Goal: Communication & Community: Answer question/provide support

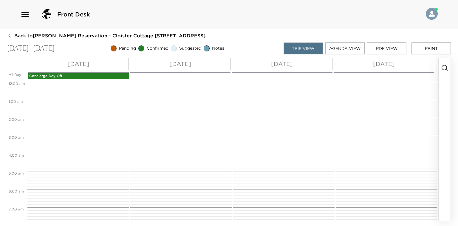
scroll to position [170, 0]
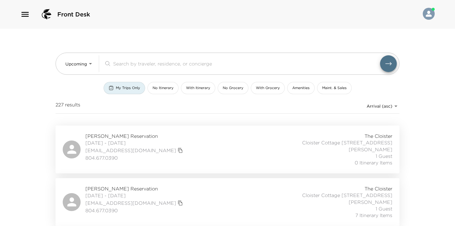
scroll to position [52, 0]
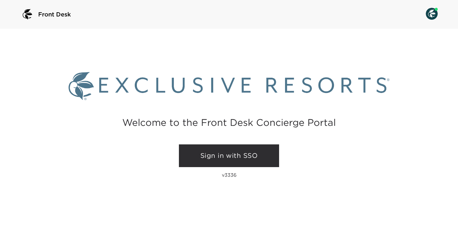
click at [233, 152] on link "Sign in with SSO" at bounding box center [229, 155] width 100 height 23
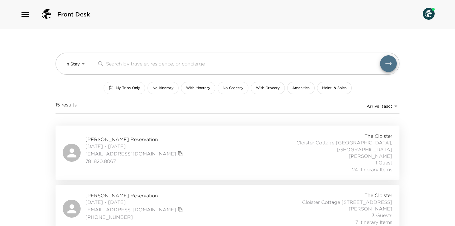
click at [115, 89] on div "My Trips Only" at bounding box center [124, 87] width 31 height 5
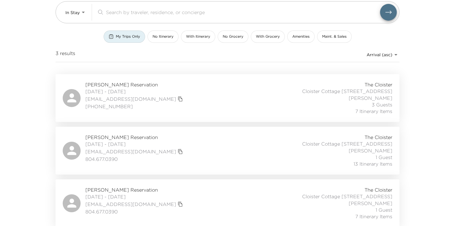
scroll to position [52, 0]
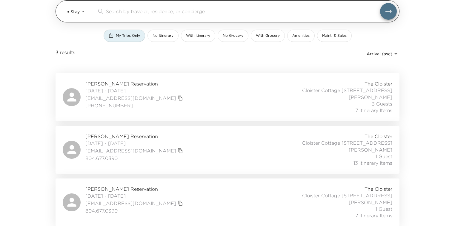
click at [68, 15] on body "Front Desk In Stay In-Stay ​ My Trips Only No Itinerary With Itinerary No Groce…" at bounding box center [227, 61] width 455 height 226
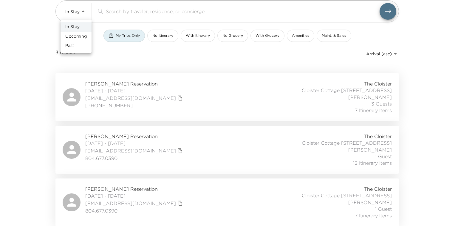
click at [71, 36] on span "Upcoming" at bounding box center [75, 36] width 21 height 6
type input "Upcoming"
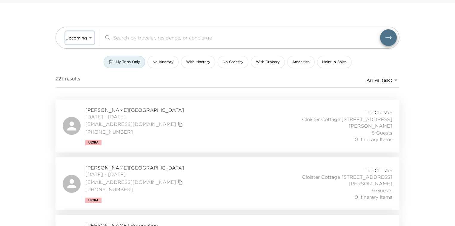
scroll to position [0, 0]
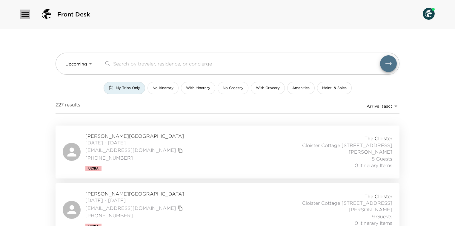
click at [28, 13] on icon "button" at bounding box center [25, 15] width 10 height 10
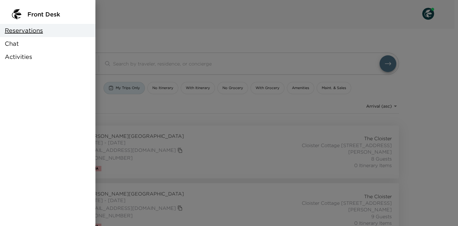
click at [23, 43] on div "Chat" at bounding box center [47, 43] width 95 height 13
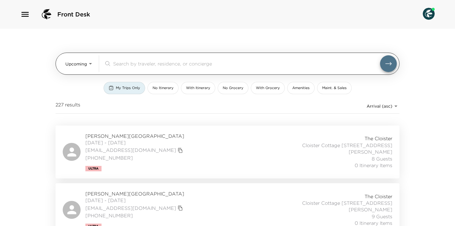
click at [67, 67] on body "Front Desk Upcoming Upcoming ​ My Trips Only No Itinerary With Itinerary No Gro…" at bounding box center [227, 113] width 455 height 226
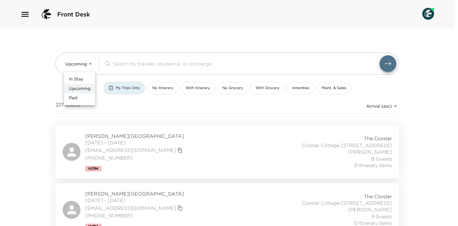
click at [73, 80] on span "In Stay" at bounding box center [76, 79] width 14 height 6
type input "In-Stay"
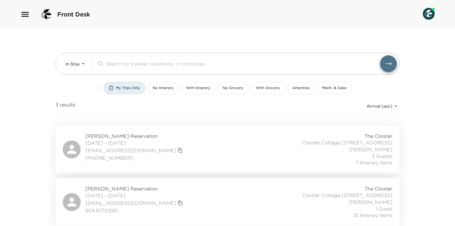
click at [105, 136] on span "Lance Owens Reservation" at bounding box center [134, 135] width 99 height 7
click at [98, 183] on div "Susan Frank Reservation 10/02/2025 - 10/05/2025 sfrankrva@gmail.com 804.677.039…" at bounding box center [227, 202] width 344 height 48
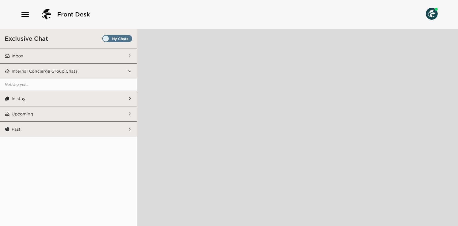
drag, startPoint x: 75, startPoint y: 59, endPoint x: 77, endPoint y: 63, distance: 4.9
click at [75, 59] on button "Inbox" at bounding box center [69, 55] width 118 height 15
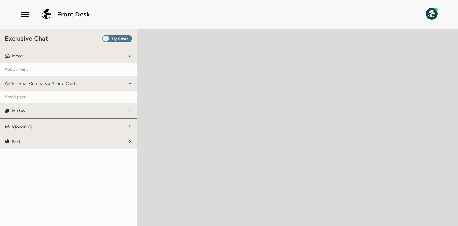
click at [118, 112] on button "In stay" at bounding box center [69, 110] width 118 height 15
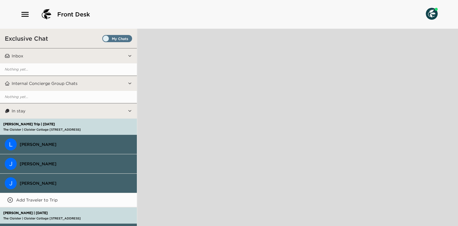
click at [118, 37] on span "Set all destinations" at bounding box center [117, 39] width 30 height 7
click at [104, 40] on input "Set all destinations" at bounding box center [104, 40] width 0 height 0
click at [116, 37] on span "Set all destinations" at bounding box center [117, 39] width 30 height 7
click at [104, 40] on input "Set all destinations" at bounding box center [104, 40] width 0 height 0
click at [111, 39] on span "Set all destinations" at bounding box center [117, 39] width 30 height 7
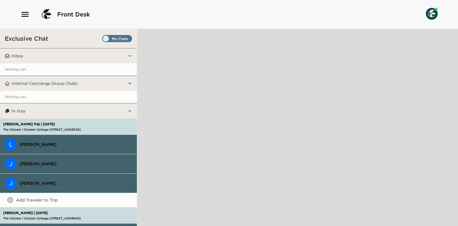
click at [104, 40] on input "Set all destinations" at bounding box center [104, 40] width 0 height 0
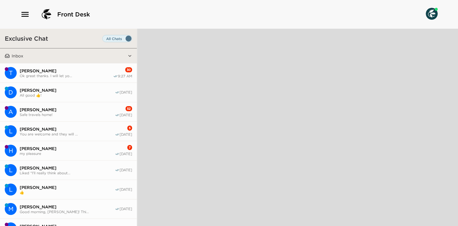
click at [89, 129] on span "Lance Owens" at bounding box center [67, 128] width 95 height 5
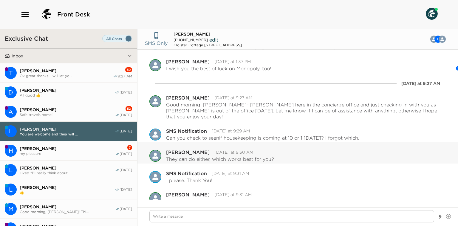
scroll to position [294, 0]
click at [87, 148] on span "Hope Schroy" at bounding box center [67, 148] width 95 height 5
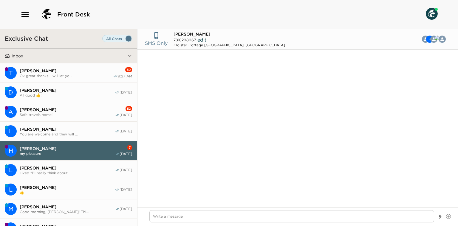
scroll to position [464, 0]
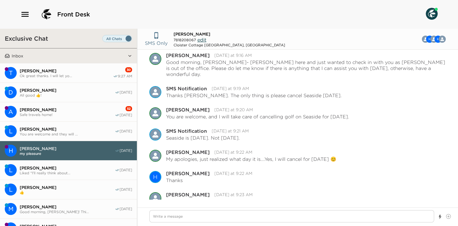
click at [94, 97] on button "D Daniel Rubner All good 👍! 10/02/25" at bounding box center [68, 92] width 137 height 19
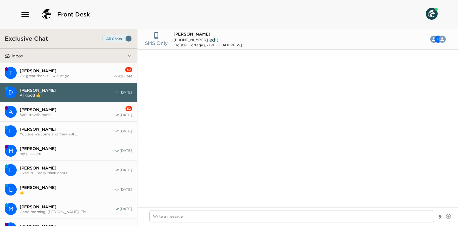
click at [94, 109] on span "Andy Sassine" at bounding box center [67, 109] width 95 height 5
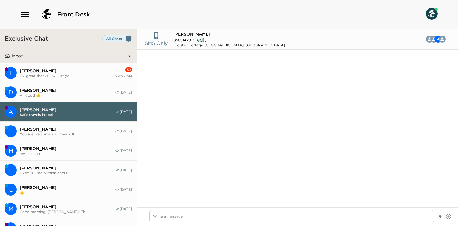
scroll to position [292, 0]
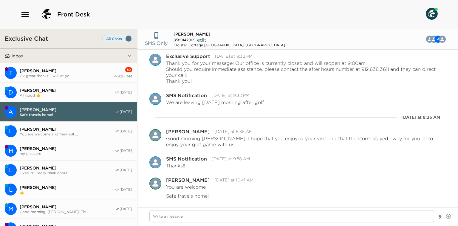
click at [92, 75] on span "Ok great thanks. I will let yo..." at bounding box center [66, 75] width 93 height 4
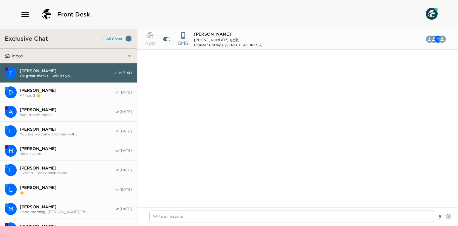
scroll to position [448, 0]
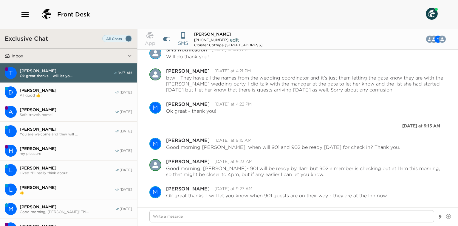
click at [72, 129] on span "Lance Owens" at bounding box center [67, 128] width 95 height 5
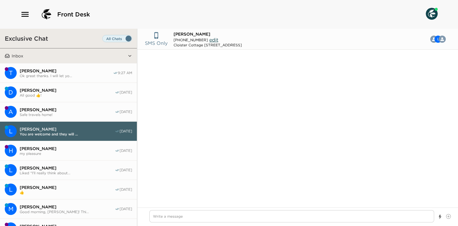
scroll to position [294, 0]
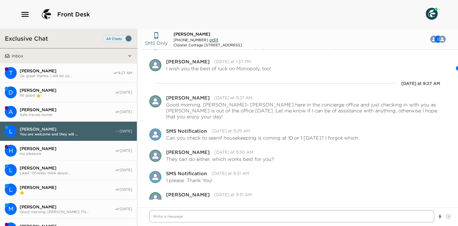
click at [220, 218] on textarea "Write a message" at bounding box center [291, 216] width 285 height 12
type textarea "x"
type textarea "G"
type textarea "x"
type textarea "Go"
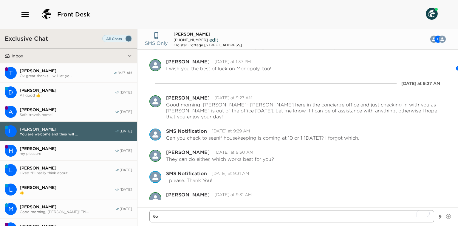
type textarea "x"
type textarea "Good"
type textarea "x"
type textarea "Good"
type textarea "x"
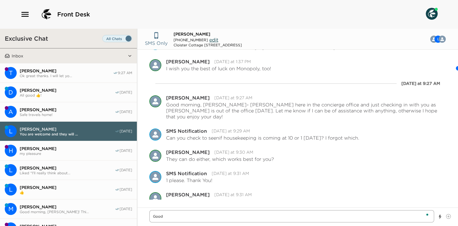
type textarea "Good m"
type textarea "x"
type textarea "Good mo"
type textarea "x"
type textarea "Good mor"
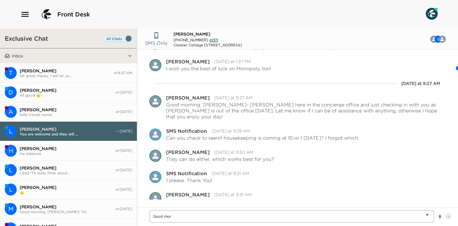
type textarea "x"
type textarea "Good morn"
type textarea "x"
type textarea "Good morni"
type textarea "x"
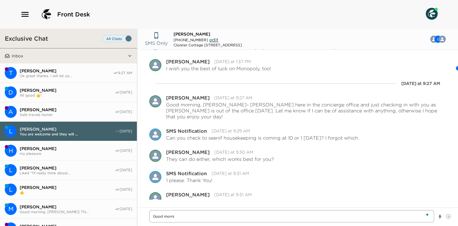
type textarea "Good mornin"
type textarea "x"
type textarea "Good morning"
type textarea "x"
type textarea "Good morning,"
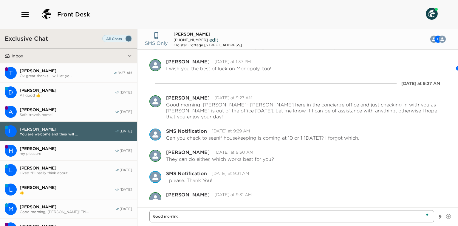
type textarea "x"
type textarea "Good morning,"
type textarea "x"
type textarea "Good morning, L"
type textarea "x"
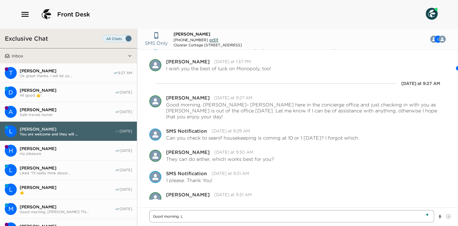
type textarea "Good morning, La"
type textarea "x"
type textarea "Good morning, Lan"
type textarea "x"
type textarea "Good morning, Lanc"
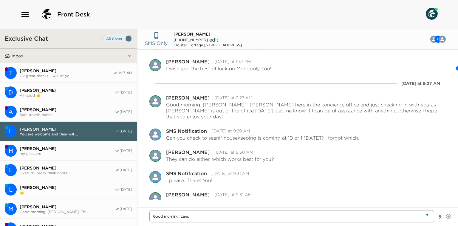
type textarea "x"
type textarea "Good morning, Lance"
type textarea "x"
type textarea "Good morning, Lance!"
type textarea "x"
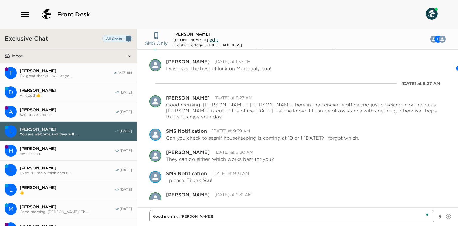
type textarea "Good morning, Lance!"
type textarea "x"
type textarea "Good morning, Lance! T"
type textarea "x"
type textarea "Good morning, Lance! Th"
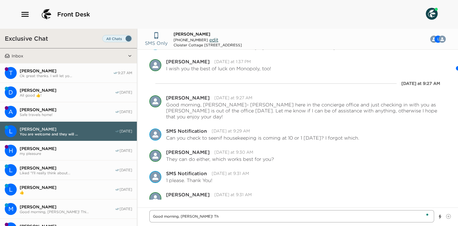
type textarea "x"
type textarea "Good morning, Lance! This"
type textarea "x"
type textarea "Good morning, Lance! This"
type textarea "x"
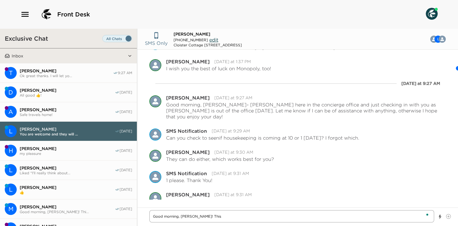
type textarea "Good morning, Lance! This i"
type textarea "x"
type textarea "Good morning, Lance! This is"
type textarea "x"
type textarea "Good morning, Lance! This is"
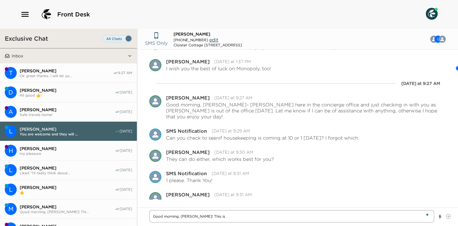
type textarea "x"
type textarea "Good morning, Lance! This is O"
type textarea "x"
type textarea "Good morning, Lance! This is Oz"
type textarea "x"
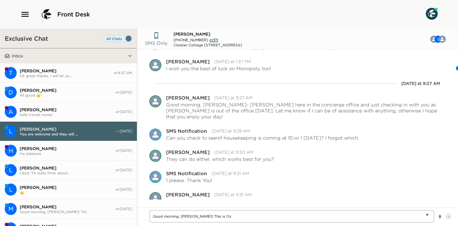
type textarea "Good morning, Lance! This is Oz"
type textarea "x"
type textarea "Good morning, Lance! This is Oz b"
type textarea "x"
type textarea "Good morning, Lance! This is Oz ba"
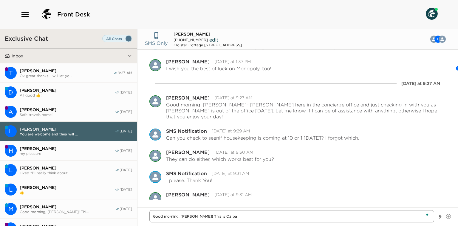
type textarea "x"
type textarea "Good morning, Lance! This is Oz bac"
type textarea "x"
type textarea "Good morning, Lance! This is Oz back"
type textarea "x"
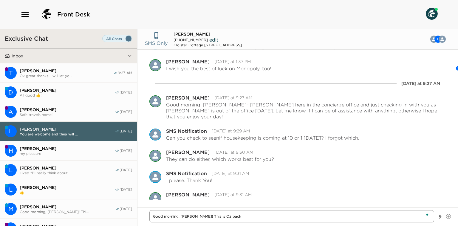
type textarea "Good morning, Lance! This is Oz back"
type textarea "x"
type textarea "Good morning, Lance! This is Oz back at"
type textarea "x"
type textarea "Good morning, Lance! This is Oz back aty"
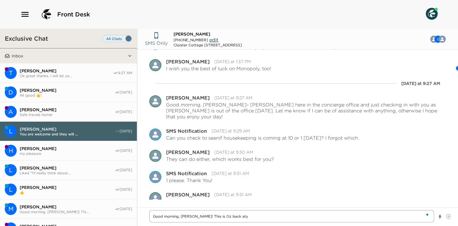
type textarea "x"
type textarea "Good morning, Lance! This is Oz back aty"
type textarea "x"
type textarea "Good morning, Lance! This is Oz back aty t"
type textarea "x"
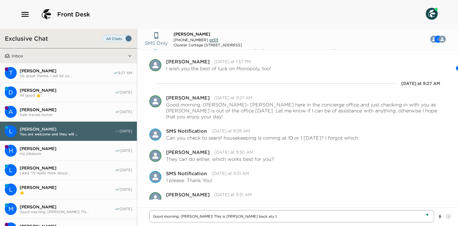
type textarea "Good morning, Lance! This is Oz back aty th"
type textarea "x"
type textarea "Good morning, Lance! This is Oz back aty the"
type textarea "x"
type textarea "Good morning, Lance! This is Oz back aty the"
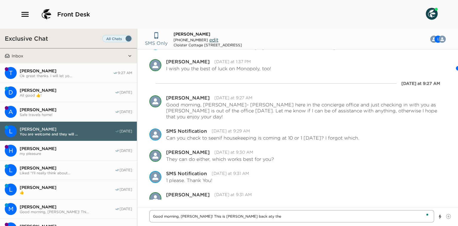
type textarea "x"
type textarea "Good morning, Lance! This is Oz back aty th"
type textarea "x"
type textarea "Good morning, Lance! This is Oz back aty t"
type textarea "x"
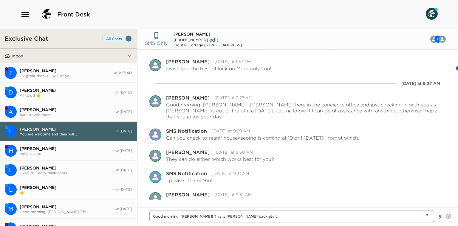
type textarea "Good morning, Lance! This is Oz back aty"
type textarea "x"
type textarea "Good morning, Lance! This is Oz back aty"
type textarea "x"
type textarea "Good morning, Lance! This is Oz back at"
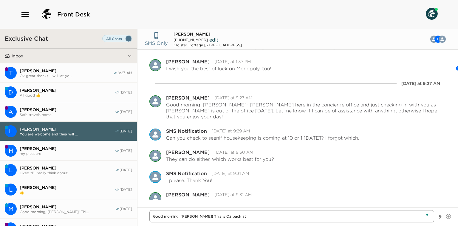
type textarea "x"
type textarea "Good morning, Lance! This is Oz back at"
type textarea "x"
type textarea "Good morning, Lance! This is Oz back at t"
type textarea "x"
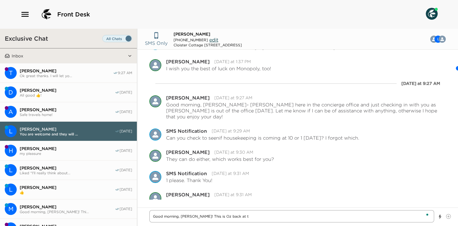
type textarea "Good morning, Lance! This is Oz back at th"
type textarea "x"
type textarea "Good morning, Lance! This is Oz back at th"
type textarea "x"
type textarea "Good morning, Lance! This is Oz back at th"
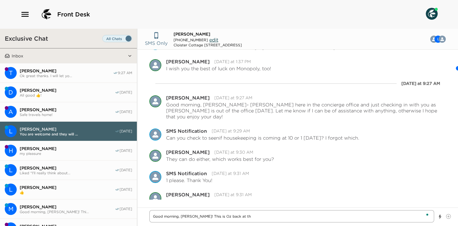
type textarea "x"
type textarea "Good morning, Lance! This is Oz back at the"
type textarea "x"
type textarea "Good morning, Lance! This is Oz back at the"
type textarea "x"
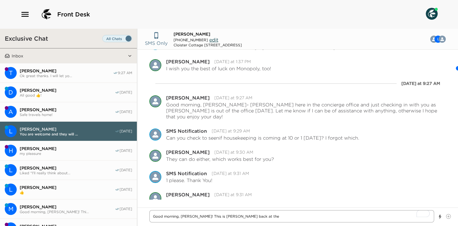
type textarea "Good morning, Lance! This is Oz back at the c"
type textarea "x"
type textarea "Good morning, Lance! This is Oz back at the co"
type textarea "x"
type textarea "Good morning, Lance! This is Oz back at the con"
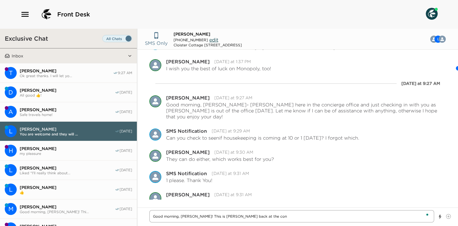
type textarea "x"
type textarea "Good morning, Lance! This is Oz back at the conc"
type textarea "x"
type textarea "Good morning, Lance! This is Oz back at the conco"
type textarea "x"
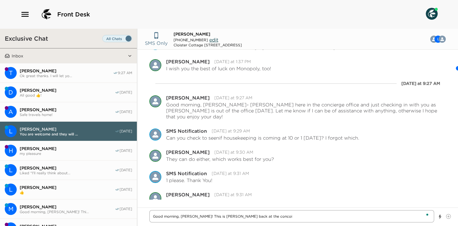
type textarea "Good morning, Lance! This is Oz back at the concoie"
type textarea "x"
type textarea "Good morning, Lance! This is Oz back at the concoier"
type textarea "x"
type textarea "Good morning, Lance! This is Oz back at the concoierg"
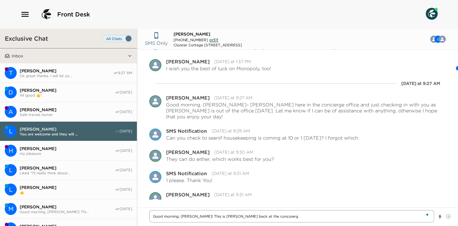
type textarea "x"
type textarea "Good morning, Lance! This is Oz back at the concoierge"
type textarea "x"
type textarea "Good morning, Lance! This is Oz back at the concoierge"
type textarea "x"
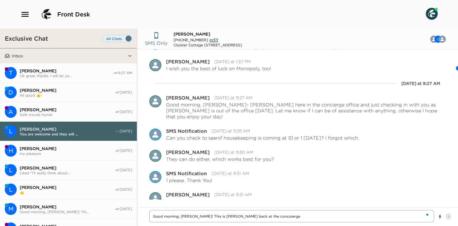
type textarea "Good morning, Lance! This is Oz back at the concoierg"
type textarea "x"
type textarea "Good morning, Lance! This is Oz back at the concoier"
type textarea "x"
type textarea "Good morning, Lance! This is Oz back at the concoie"
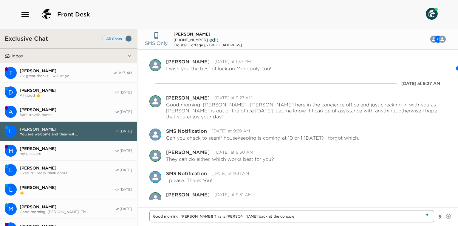
type textarea "x"
type textarea "Good morning, Lance! This is Oz back at the concoi"
type textarea "x"
type textarea "Good morning, Lance! This is Oz back at the conco"
type textarea "x"
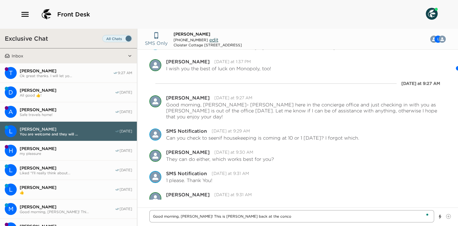
type textarea "Good morning, Lance! This is Oz back at the conc"
type textarea "x"
type textarea "Good morning, Lance! This is Oz back at the con"
type textarea "x"
type textarea "Good morning, Lance! This is Oz back at the co"
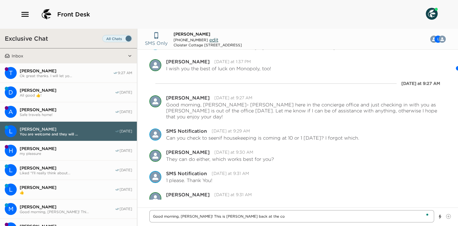
type textarea "x"
type textarea "Good morning, Lance! This is Oz back at the c"
type textarea "x"
type textarea "Good morning, Lance! This is Oz back at the"
type textarea "x"
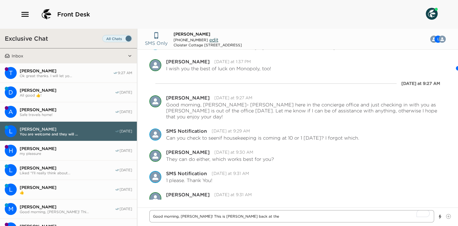
type textarea "Good morning, Lance! This is Oz back at the"
type textarea "x"
type textarea "Good morning, Lance! This is Oz back at the o"
type textarea "x"
type textarea "Good morning, Lance! This is Oz back at the of"
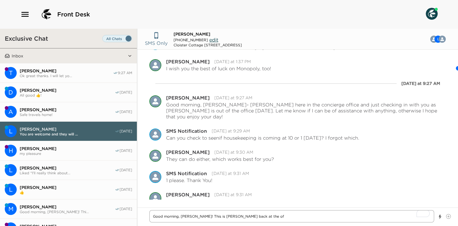
type textarea "x"
type textarea "Good morning, Lance! This is Oz back at the off"
type textarea "x"
type textarea "Good morning, Lance! This is Oz back at the offi"
type textarea "x"
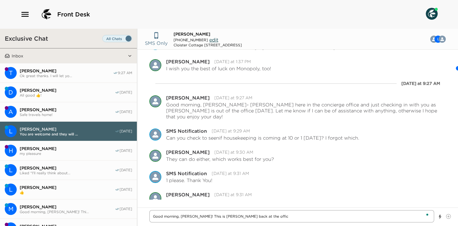
type textarea "Good morning, Lance! This is Oz back at the office"
type textarea "x"
type textarea "Good morning, Lance! This is Oz back at the office."
type textarea "x"
type textarea "Good morning, Lance! This is Oz back at the office."
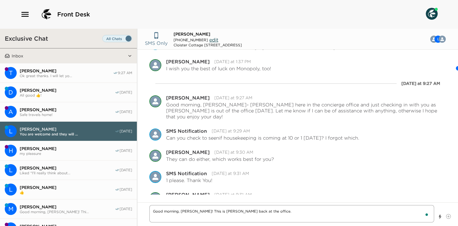
type textarea "x"
type textarea "Good morning, Lance! This is Oz back at the office. I"
type textarea "x"
type textarea "Good morning, Lance! This is Oz back at the office. I"
type textarea "x"
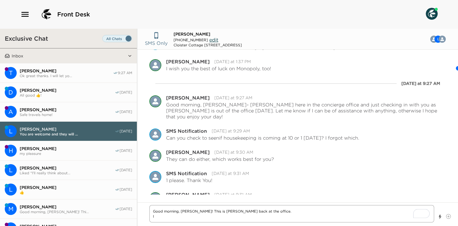
type textarea "Good morning, Lance! This is Oz back at the office. I h"
type textarea "x"
type textarea "Good morning, Lance! This is Oz back at the office. I ho"
type textarea "x"
type textarea "Good morning, Lance! This is Oz back at the office. I hop"
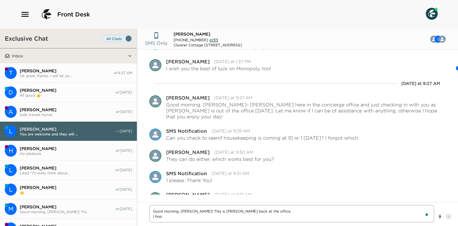
type textarea "x"
type textarea "Good morning, Lance! This is Oz back at the office. I hope"
type textarea "x"
type textarea "Good morning, Lance! This is Oz back at the office. I hope"
type textarea "x"
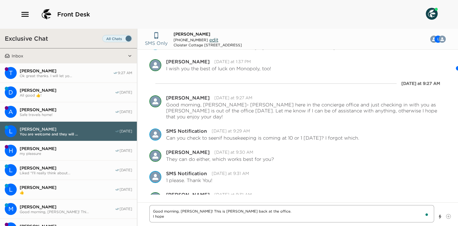
type textarea "Good morning, Lance! This is Oz back at the office. I hope t"
type textarea "x"
type textarea "Good morning, Lance! This is Oz back at the office. I hope th"
type textarea "x"
type textarea "Good morning, Lance! This is Oz back at the office. I hope the"
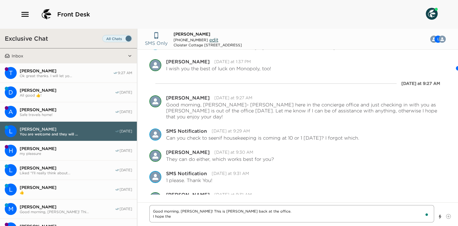
type textarea "x"
type textarea "Good morning, Lance! This is Oz back at the office. I hope the"
type textarea "x"
type textarea "Good morning, Lance! This is Oz back at the office. I hope the w"
type textarea "x"
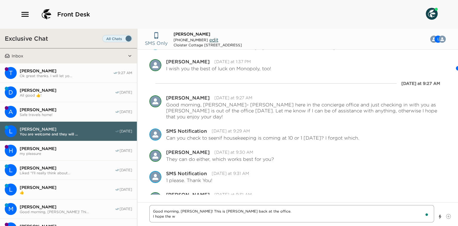
type textarea "Good morning, Lance! This is Oz back at the office. I hope the we"
type textarea "x"
type textarea "Good morning, Lance! This is Oz back at the office. I hope the wea"
type textarea "x"
type textarea "Good morning, Lance! This is Oz back at the office. I hope the weat"
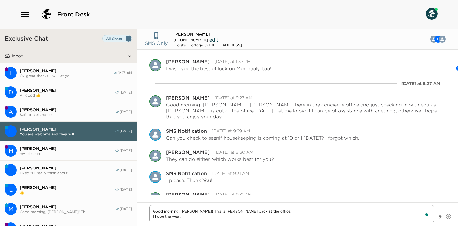
type textarea "x"
type textarea "Good morning, Lance! This is Oz back at the office. I hope the weath"
type textarea "x"
type textarea "Good morning, Lance! This is Oz back at the office. I hope the weathe"
type textarea "x"
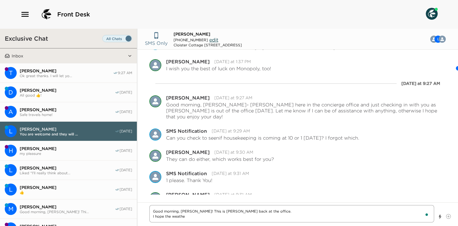
type textarea "Good morning, Lance! This is Oz back at the office. I hope the weather"
click at [208, 216] on textarea "Good morning, Lance! This is Oz back at the office. I hope the weather hasn't b…" at bounding box center [291, 213] width 285 height 17
click at [295, 216] on textarea "Good morning, Lance! This is Oz back at the office. I hope the weather hasn't a…" at bounding box center [291, 213] width 285 height 17
click at [162, 217] on textarea "Good morning, Lance! This is Oz back at the office. I hope the weather hasn't a…" at bounding box center [291, 211] width 285 height 22
click at [219, 212] on textarea "Good morning, Lance! This is Oz back at the office. I hope the weather hasn't a…" at bounding box center [291, 211] width 285 height 22
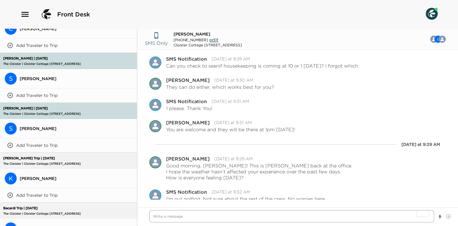
scroll to position [363, 0]
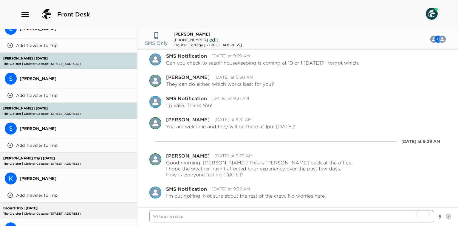
click at [214, 217] on textarea "To enrich screen reader interactions, please activate Accessibility in Grammarl…" at bounding box center [291, 216] width 285 height 12
click at [177, 217] on textarea "I'll be at in the cottage next door" at bounding box center [291, 216] width 285 height 12
click at [170, 218] on textarea "I'll be at in the cottage next door" at bounding box center [291, 216] width 285 height 12
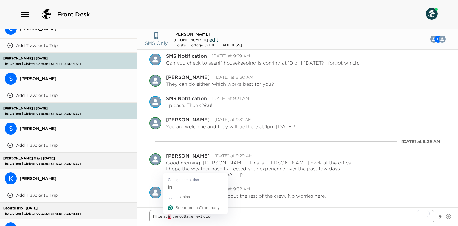
click at [170, 217] on textarea "I'll be at in the cottage next door" at bounding box center [291, 216] width 285 height 12
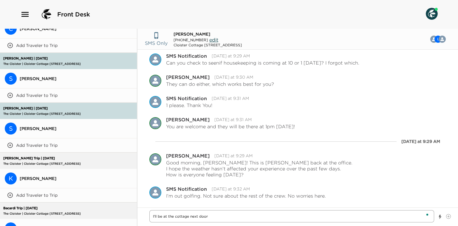
click at [218, 216] on textarea "I'll be at the cottage next door" at bounding box center [291, 216] width 285 height 12
click at [210, 218] on textarea "I'll be at the cottage next door, so I will check on them." at bounding box center [291, 216] width 285 height 12
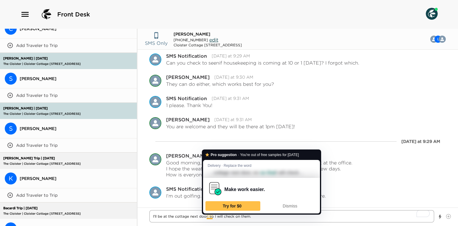
click at [253, 220] on textarea "I'll be at the cottage next door, so I will check on them." at bounding box center [291, 216] width 285 height 12
click at [207, 216] on textarea "I'll be at the cottage next door, so I will check on them." at bounding box center [291, 216] width 285 height 12
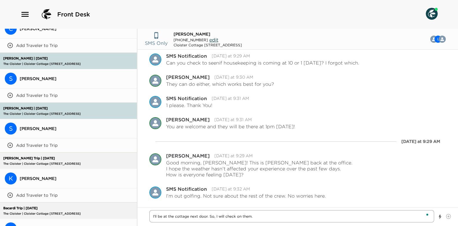
drag, startPoint x: 249, startPoint y: 219, endPoint x: 259, endPoint y: 218, distance: 10.5
click at [249, 219] on textarea "I'll be at the cottage next door. So, I will check on them." at bounding box center [291, 216] width 285 height 12
click at [259, 218] on textarea "I'll be at the cottage next door. So, I will check on them." at bounding box center [291, 216] width 285 height 12
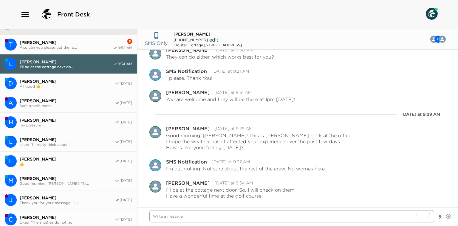
scroll to position [0, 0]
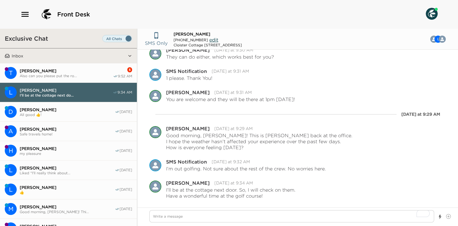
click at [59, 165] on span "Luis Meza" at bounding box center [67, 167] width 95 height 5
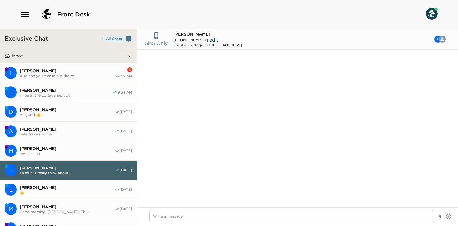
click at [62, 154] on button "H Hope Schroy my pleasure 10/01/25" at bounding box center [68, 150] width 137 height 19
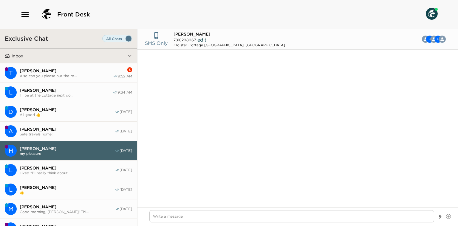
scroll to position [464, 0]
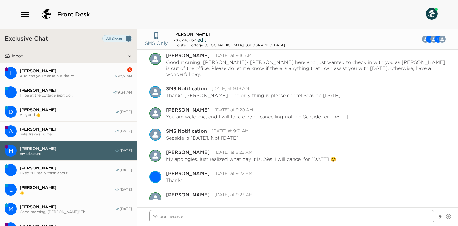
click at [224, 217] on textarea "Write a message" at bounding box center [291, 216] width 285 height 12
click at [276, 217] on textarea "Good morning, Hope! This is Oz from the concierge office." at bounding box center [291, 216] width 285 height 12
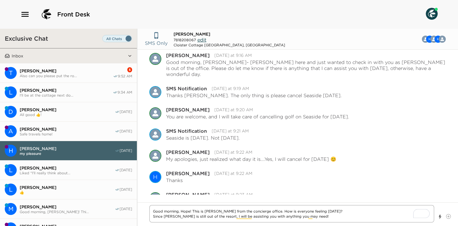
click at [246, 215] on textarea "Good morning, Hope! This is Oz from the concierge office. How is everyone feeli…" at bounding box center [291, 213] width 285 height 17
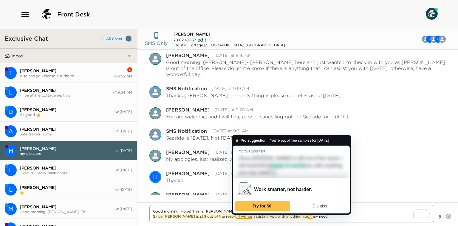
click at [274, 216] on textarea "Good morning, Hope! This is Oz from the concierge office. How is everyone feeli…" at bounding box center [291, 213] width 285 height 17
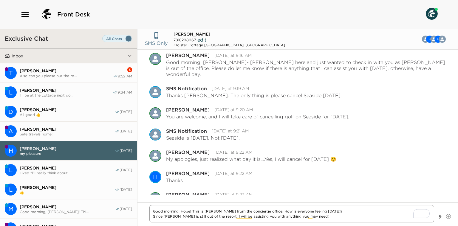
click at [320, 217] on textarea "Good morning, Hope! This is Oz from the concierge office. How is everyone feeli…" at bounding box center [291, 213] width 285 height 17
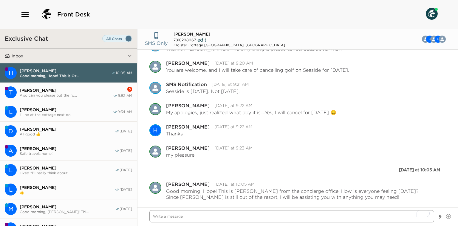
scroll to position [506, 0]
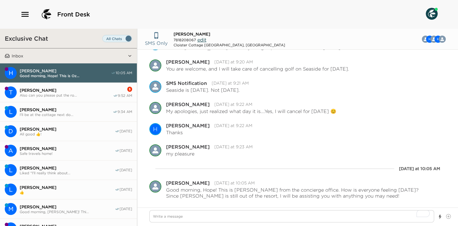
click at [77, 93] on span "Also can you please put the ro..." at bounding box center [66, 95] width 93 height 4
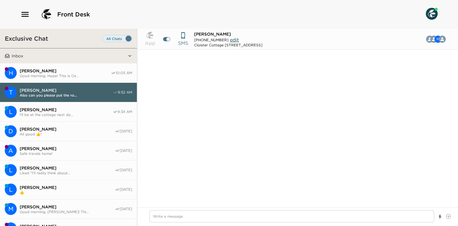
scroll to position [563, 0]
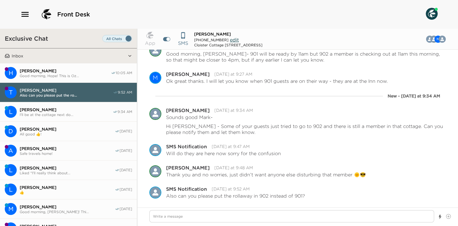
click at [86, 75] on span "Good morning, Hope! This is Oz..." at bounding box center [65, 75] width 91 height 4
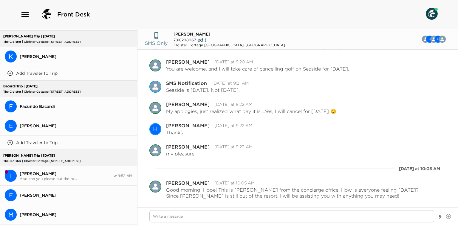
scroll to position [1369, 0]
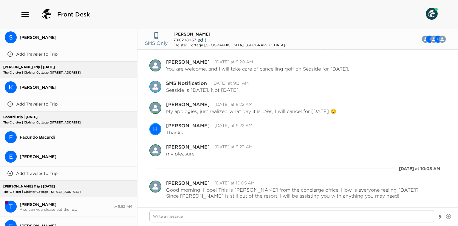
click at [78, 154] on span "Elizabeth Bacardi" at bounding box center [76, 156] width 112 height 5
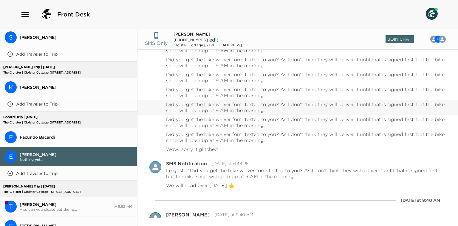
scroll to position [418, 0]
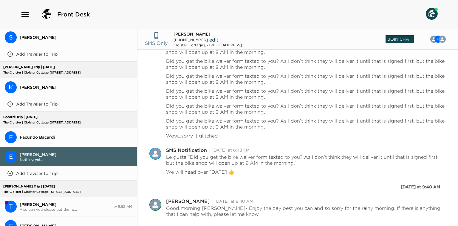
click at [399, 42] on header "SMS Only Elizabeth Bacardi (786) 427-7430 edit Cloister Cottage 905 Sea Island,…" at bounding box center [298, 39] width 321 height 21
click at [393, 39] on span "Join Chat" at bounding box center [400, 39] width 28 height 8
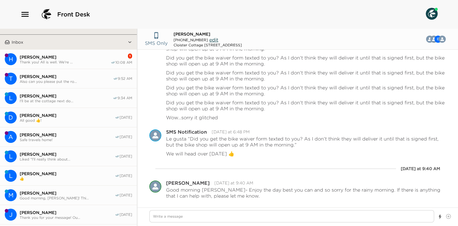
scroll to position [0, 0]
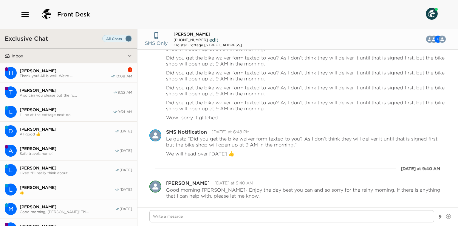
click at [73, 71] on span "Hope Schroy" at bounding box center [65, 70] width 91 height 5
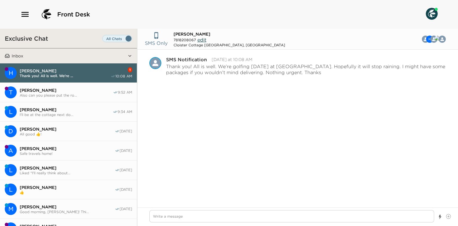
scroll to position [683, 0]
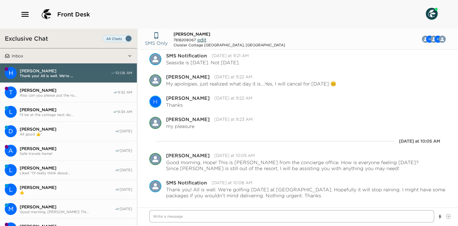
click at [173, 216] on textarea "Write a message" at bounding box center [291, 216] width 285 height 12
click at [173, 216] on textarea "Aparantly" at bounding box center [291, 216] width 285 height 12
click at [161, 217] on textarea "Aparantly" at bounding box center [291, 216] width 285 height 12
click at [179, 217] on textarea "Aparantly" at bounding box center [291, 216] width 285 height 12
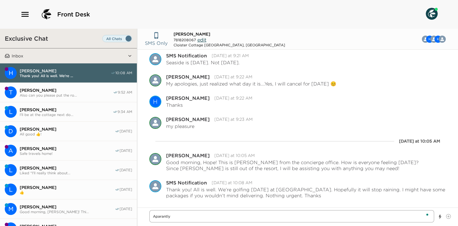
drag, startPoint x: 175, startPoint y: 216, endPoint x: 143, endPoint y: 213, distance: 32.4
click at [143, 213] on div "Aparantly" at bounding box center [298, 216] width 321 height 18
drag, startPoint x: 163, startPoint y: 212, endPoint x: 152, endPoint y: 213, distance: 11.4
click at [154, 212] on textarea "Aparantly" at bounding box center [291, 216] width 285 height 12
paste textarea "To enrich screen reader interactions, please activate Accessibility in Grammarl…"
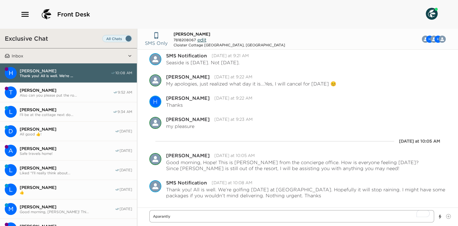
click at [182, 216] on textarea "Aparantly" at bounding box center [291, 216] width 285 height 12
paste textarea "Aparantly"
drag, startPoint x: 180, startPoint y: 216, endPoint x: 172, endPoint y: 215, distance: 8.4
click at [172, 215] on textarea "Aparantly Aparantly" at bounding box center [291, 216] width 285 height 12
click at [199, 217] on textarea "Aparantly Aparantly" at bounding box center [291, 216] width 285 height 12
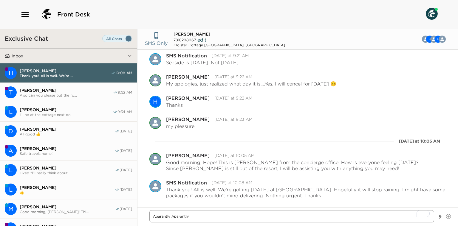
drag, startPoint x: 195, startPoint y: 217, endPoint x: 172, endPoint y: 217, distance: 22.7
click at [172, 217] on textarea "Aparantly Aparantly" at bounding box center [291, 216] width 285 height 12
drag, startPoint x: 197, startPoint y: 218, endPoint x: 141, endPoint y: 215, distance: 55.6
click at [142, 215] on div "Aparantly Aparantly" at bounding box center [298, 216] width 321 height 18
paste textarea ""Apparently""
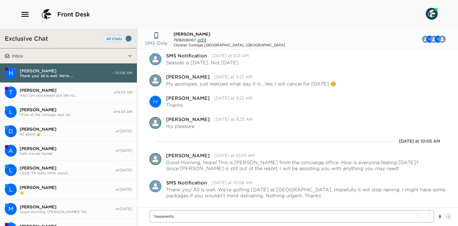
click at [154, 217] on textarea ""Apparently" at bounding box center [291, 216] width 285 height 12
click at [155, 217] on textarea ""Apparently" at bounding box center [291, 216] width 285 height 12
click at [191, 216] on textarea "Apparently" at bounding box center [291, 216] width 285 height 12
click at [150, 215] on textarea "Apparently it will be a bit clearer around noon" at bounding box center [291, 216] width 285 height 12
click at [160, 218] on textarea "Apparently it will be a bit clearer around noon" at bounding box center [291, 216] width 285 height 12
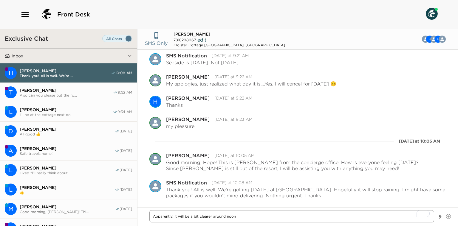
click at [246, 218] on textarea "Apparently, it will be a bit clearer around noon" at bounding box center [291, 216] width 285 height 12
click at [310, 218] on textarea "Apparently, it will be a bit clearer around noon. I wish you the best time at S…" at bounding box center [291, 216] width 285 height 12
click at [368, 217] on textarea "Apparently, it will be a bit clearer around noon. I wish you the best time at S…" at bounding box center [291, 216] width 285 height 12
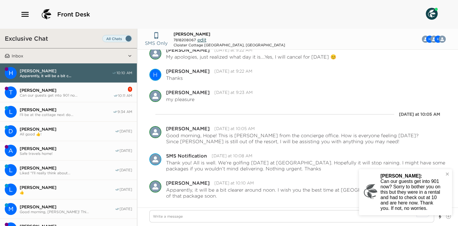
click at [80, 93] on span "Can our guests get into 901 no..." at bounding box center [67, 95] width 94 height 4
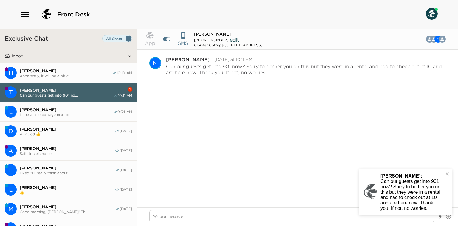
scroll to position [746, 0]
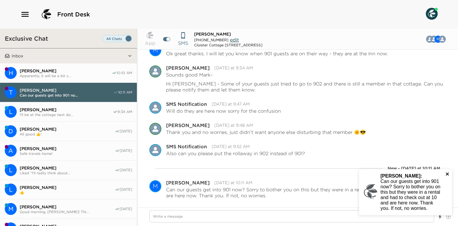
click at [447, 172] on icon "close" at bounding box center [447, 173] width 3 height 3
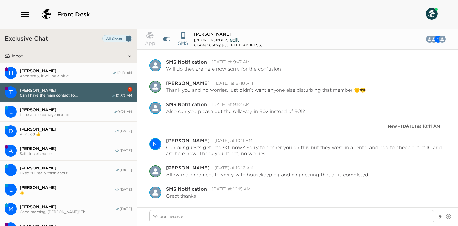
scroll to position [809, 0]
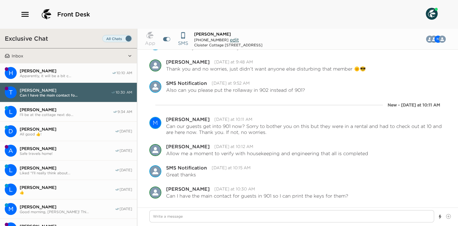
click at [83, 76] on span "Apparently, it will be a bit c..." at bounding box center [66, 75] width 92 height 4
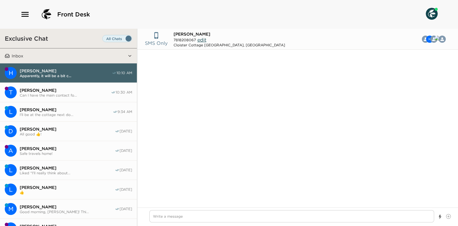
scroll to position [716, 0]
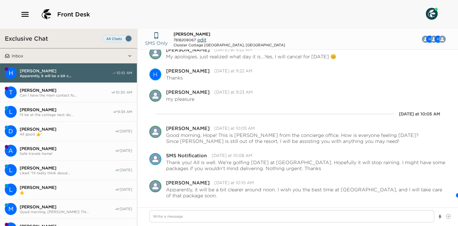
click at [84, 90] on span "Mark Schreiber" at bounding box center [65, 89] width 91 height 5
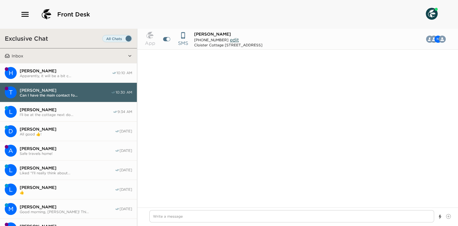
scroll to position [633, 0]
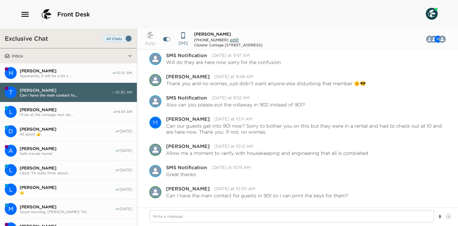
click at [91, 78] on button "H Hope Schroy Apparently, it will be a bit c... 10:10 AM" at bounding box center [68, 72] width 137 height 19
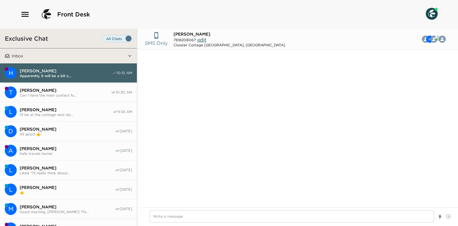
scroll to position [716, 0]
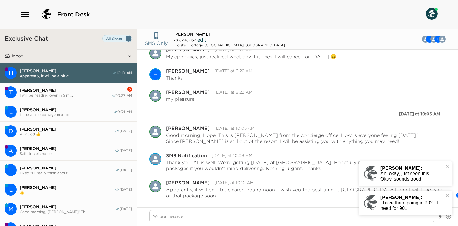
click at [81, 94] on span "I will be heading over in 5 mi..." at bounding box center [66, 95] width 92 height 4
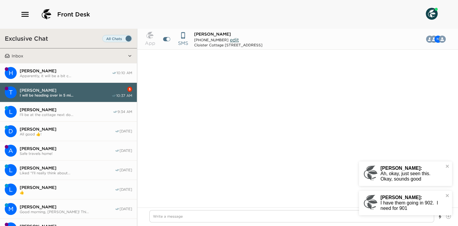
scroll to position [405, 0]
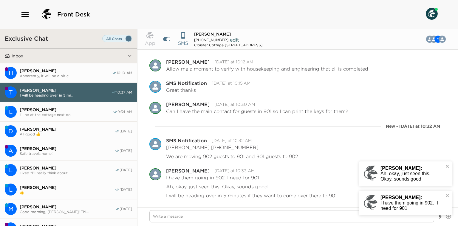
click at [75, 76] on span "Apparently, it will be a bit c..." at bounding box center [66, 75] width 92 height 4
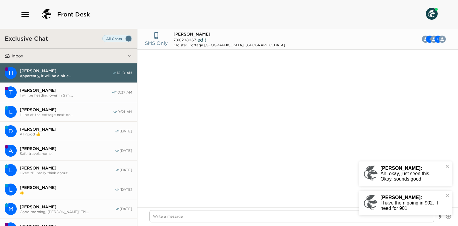
scroll to position [716, 0]
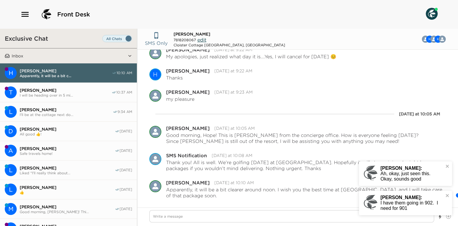
click at [71, 91] on span "Mark Schreiber" at bounding box center [66, 89] width 92 height 5
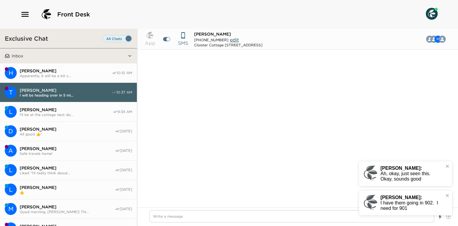
scroll to position [402, 0]
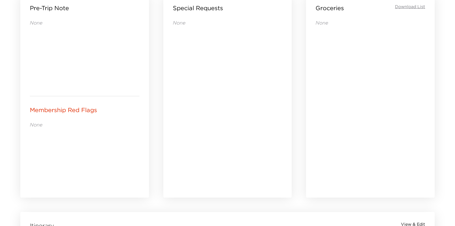
drag, startPoint x: 229, startPoint y: 99, endPoint x: 231, endPoint y: 148, distance: 49.0
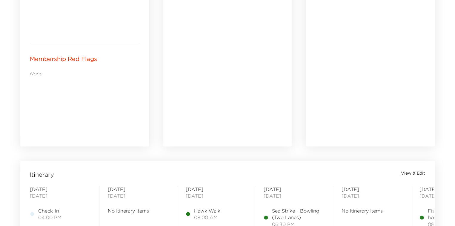
scroll to position [440, 0]
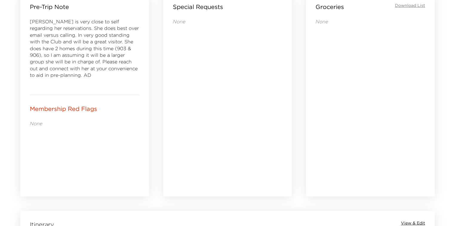
drag, startPoint x: 121, startPoint y: 84, endPoint x: 122, endPoint y: 106, distance: 22.4
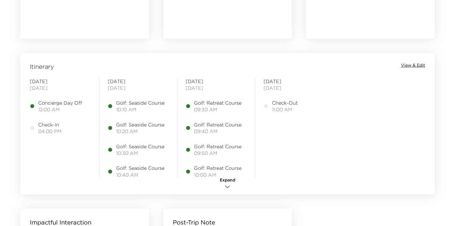
scroll to position [446, 0]
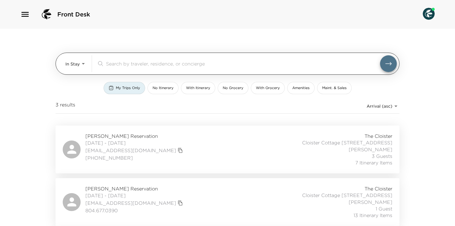
click at [75, 59] on body "Front Desk In Stay In-Stay ​ My Trips Only No Itinerary With Itinerary No Groce…" at bounding box center [227, 113] width 455 height 226
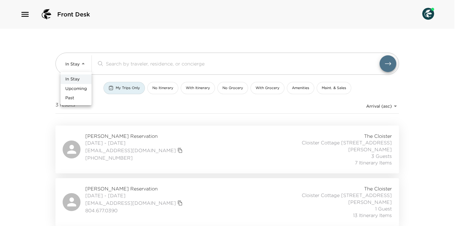
click at [78, 87] on span "Upcoming" at bounding box center [75, 89] width 21 height 6
type input "Upcoming"
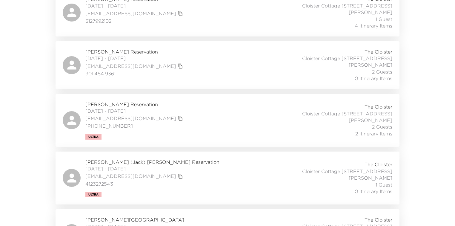
scroll to position [382, 0]
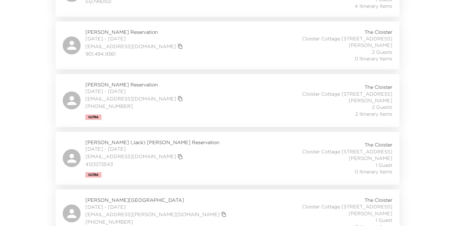
click at [96, 88] on span "10/09/2025 - 10/13/2025" at bounding box center [134, 91] width 99 height 7
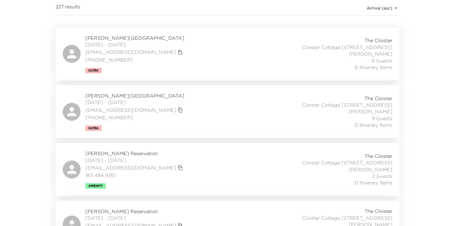
scroll to position [0, 0]
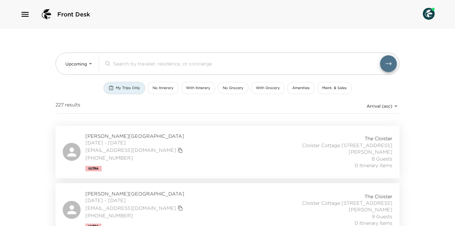
drag, startPoint x: 30, startPoint y: 123, endPoint x: 31, endPoint y: 55, distance: 68.0
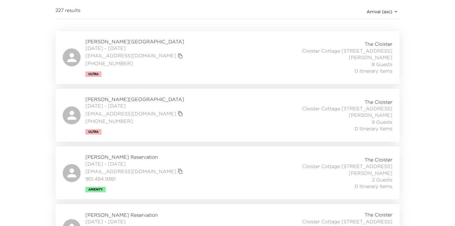
scroll to position [95, 0]
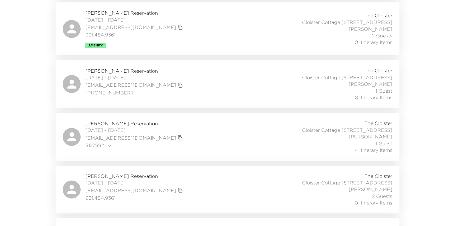
scroll to position [239, 0]
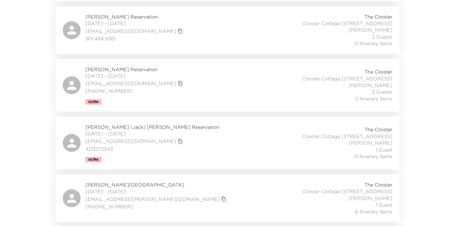
drag, startPoint x: 25, startPoint y: 95, endPoint x: 25, endPoint y: 86, distance: 9.5
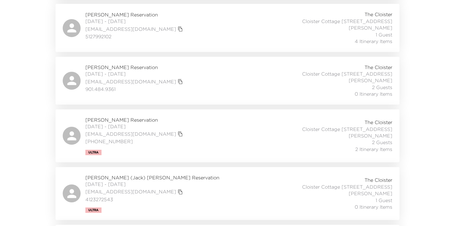
scroll to position [348, 0]
